Goal: Find specific page/section: Find specific page/section

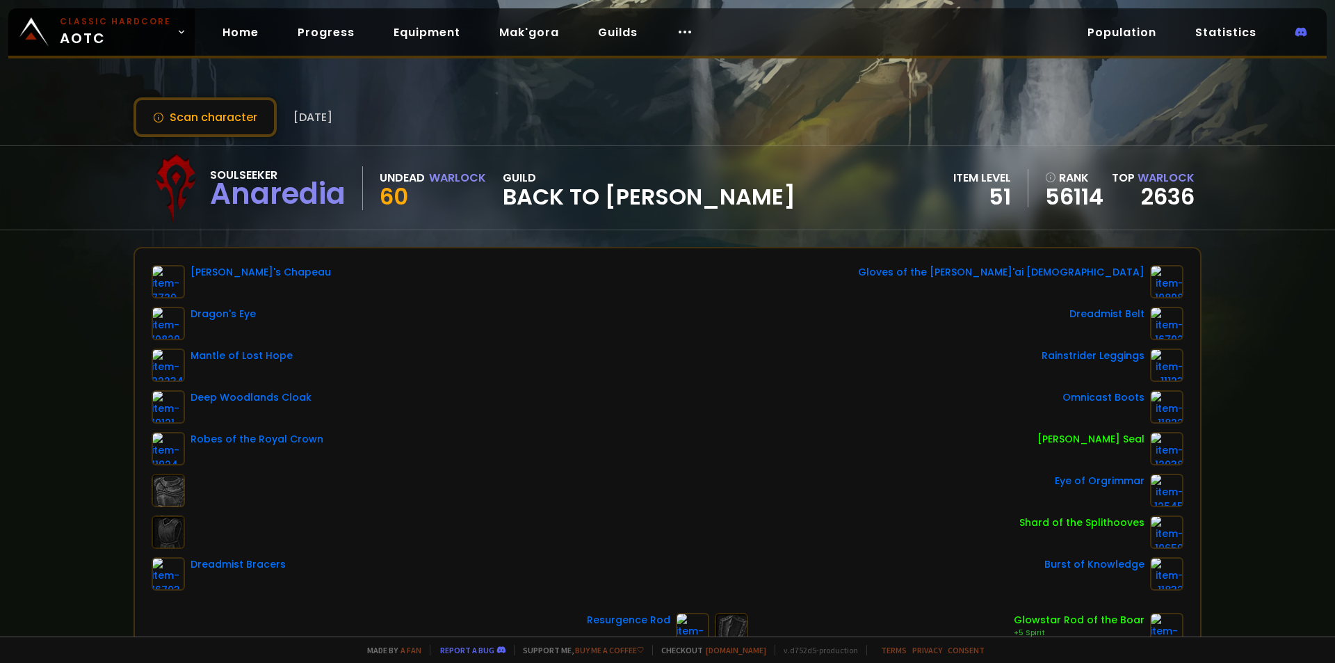
click at [165, 187] on div at bounding box center [175, 188] width 70 height 70
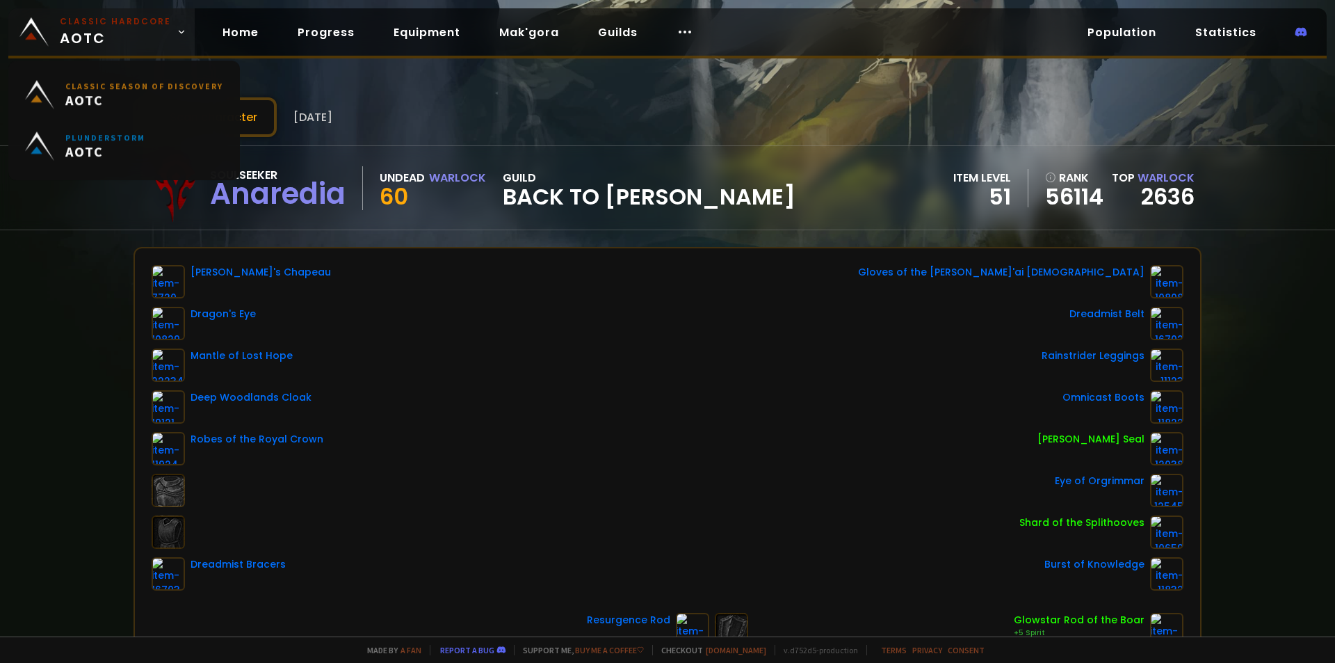
click at [77, 37] on span "Classic Hardcore AOTC" at bounding box center [115, 31] width 111 height 33
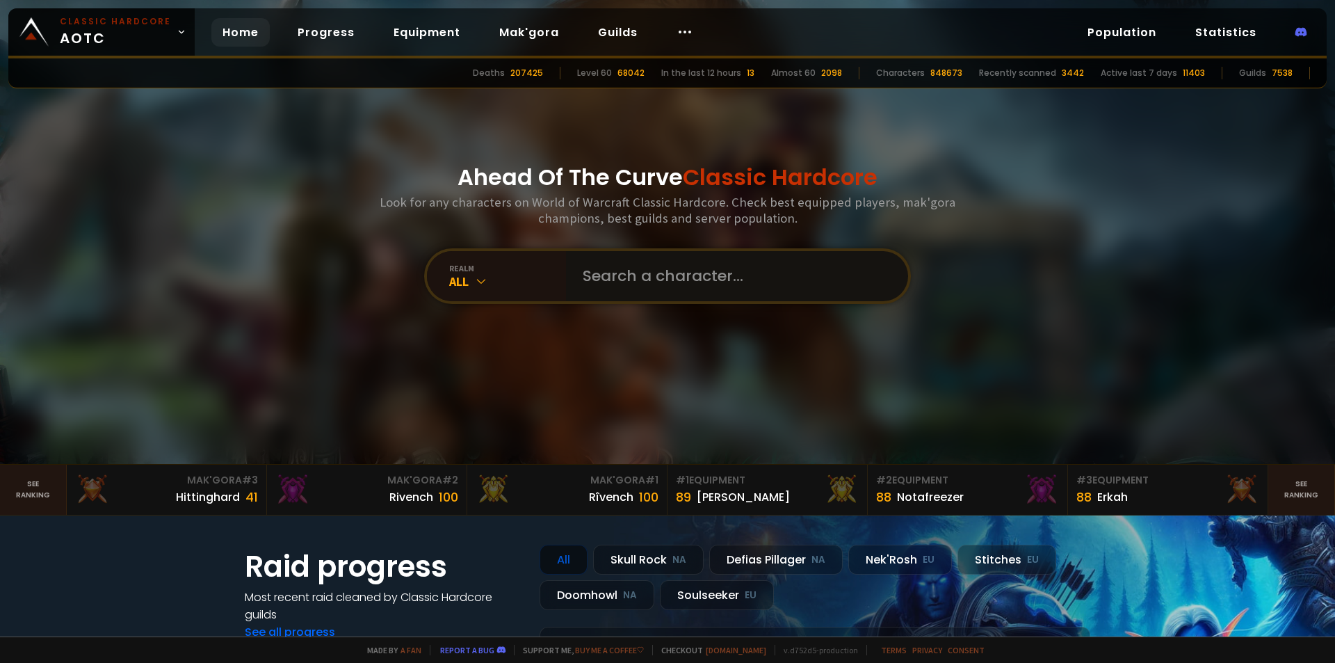
click at [667, 262] on input "text" at bounding box center [732, 276] width 317 height 50
type input ","
type input "ming"
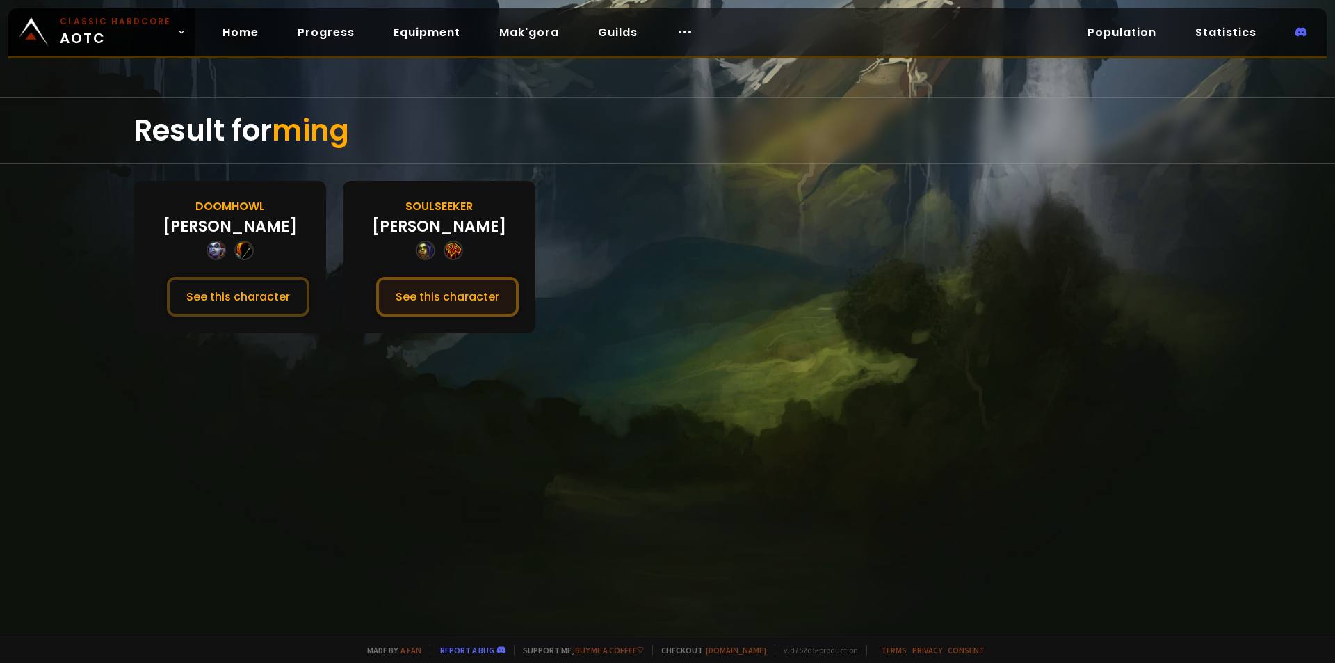
click at [433, 299] on button "See this character" at bounding box center [447, 297] width 143 height 40
